Goal: Task Accomplishment & Management: Use online tool/utility

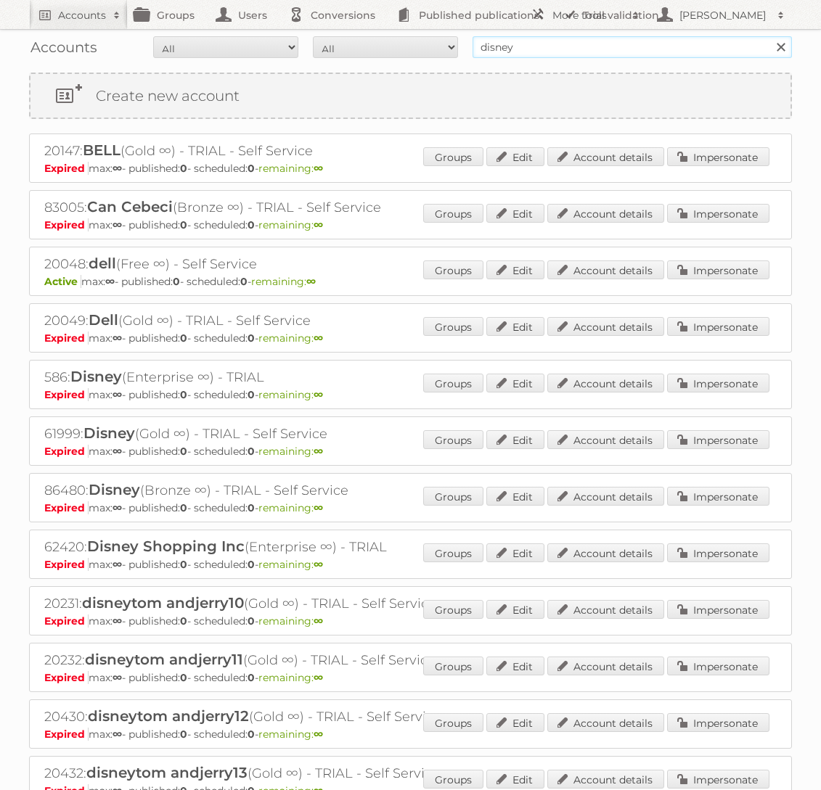
click at [607, 52] on input "disney" at bounding box center [631, 47] width 319 height 22
type input "Makro"
click at [769, 36] on input "Search" at bounding box center [780, 47] width 22 height 22
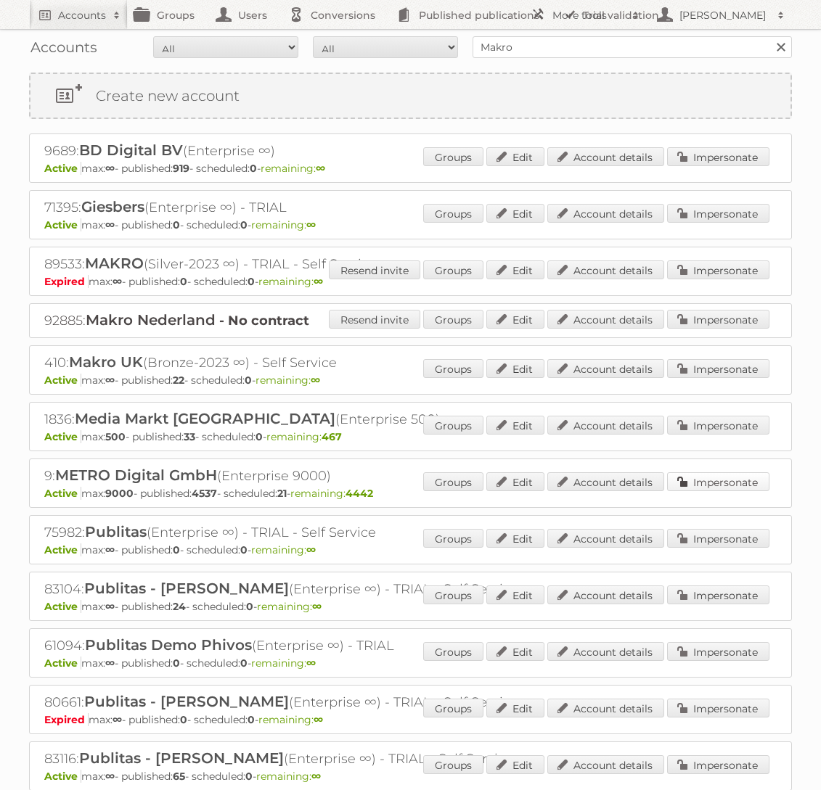
click at [737, 482] on link "Impersonate" at bounding box center [718, 481] width 102 height 19
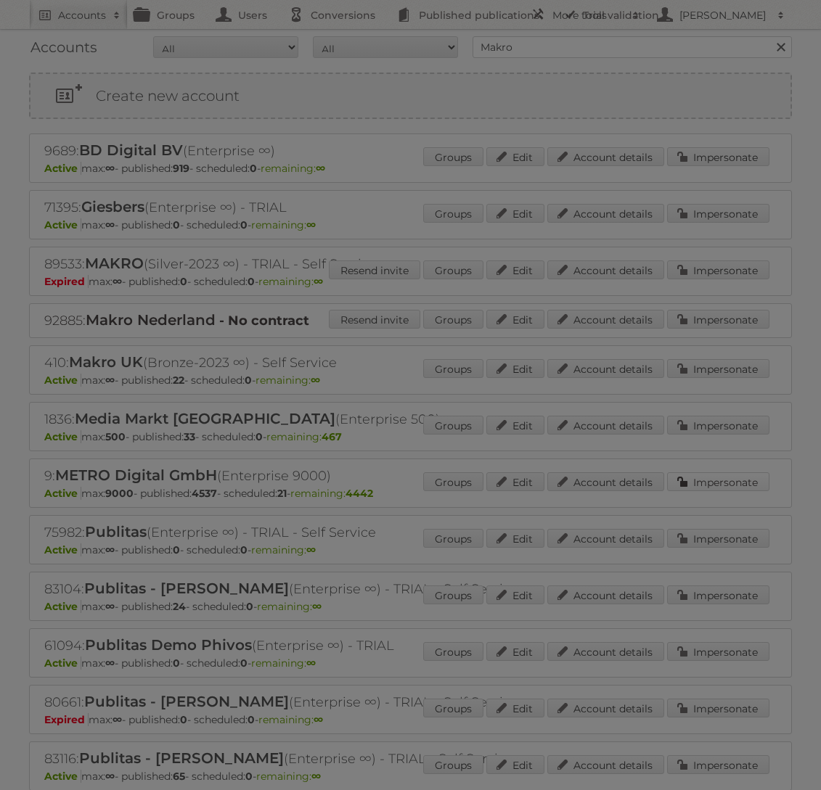
click at [737, 482] on div at bounding box center [410, 395] width 821 height 790
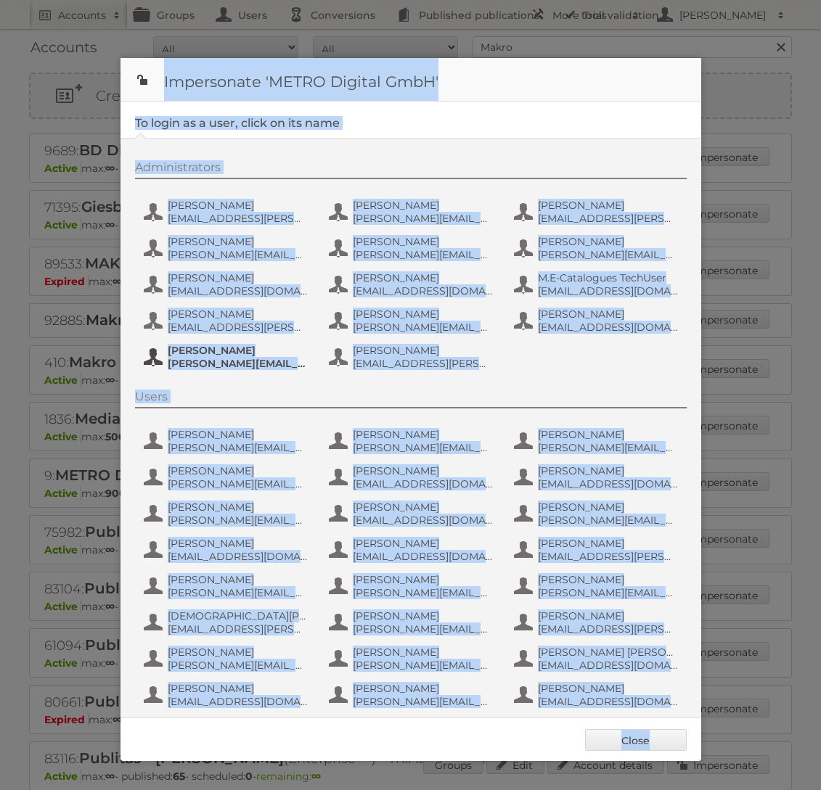
click at [259, 354] on span "Tim Lambertz" at bounding box center [238, 350] width 141 height 13
